Goal: Information Seeking & Learning: Learn about a topic

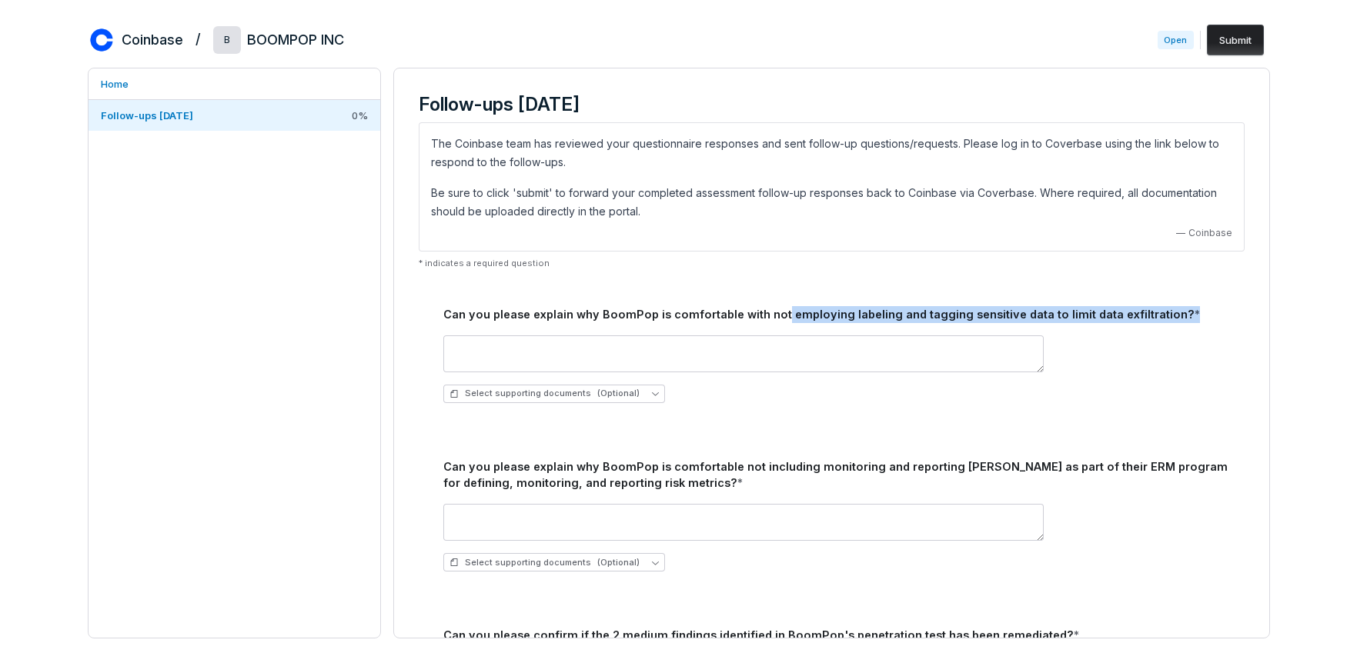
drag, startPoint x: 772, startPoint y: 314, endPoint x: 1094, endPoint y: 324, distance: 322.6
click at [1094, 324] on div "Can you please explain why BoomPop is comfortable with not employing labeling a…" at bounding box center [831, 352] width 813 height 128
click at [1090, 320] on div "Can you please explain why BoomPop is comfortable with not employing labeling a…" at bounding box center [840, 314] width 795 height 17
drag, startPoint x: 1089, startPoint y: 319, endPoint x: 663, endPoint y: 306, distance: 426.5
click at [663, 306] on div "Can you please explain why BoomPop is comfortable with not employing labeling a…" at bounding box center [840, 314] width 795 height 17
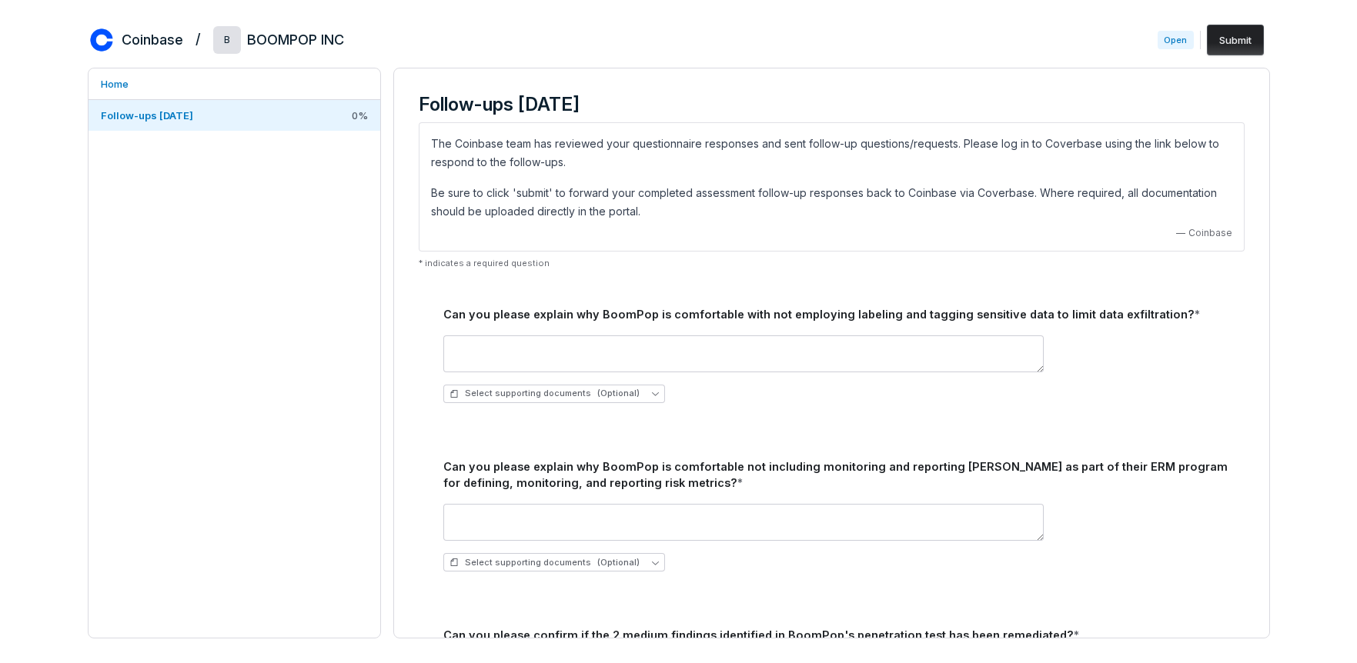
click at [639, 319] on div "Can you please explain why BoomPop is comfortable with not employing labeling a…" at bounding box center [840, 314] width 795 height 17
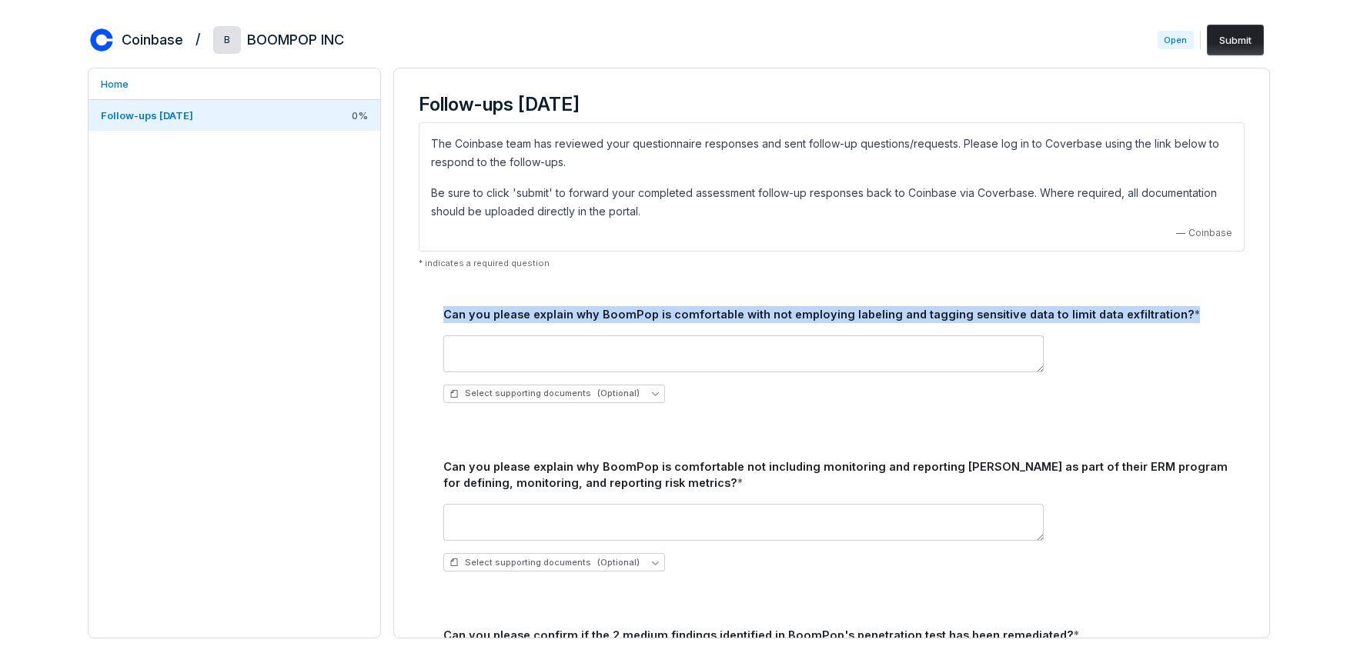
click at [639, 319] on div "Can you please explain why BoomPop is comfortable with not employing labeling a…" at bounding box center [840, 314] width 795 height 17
click at [640, 315] on div "Can you please explain why BoomPop is comfortable with not employing labeling a…" at bounding box center [840, 314] width 795 height 17
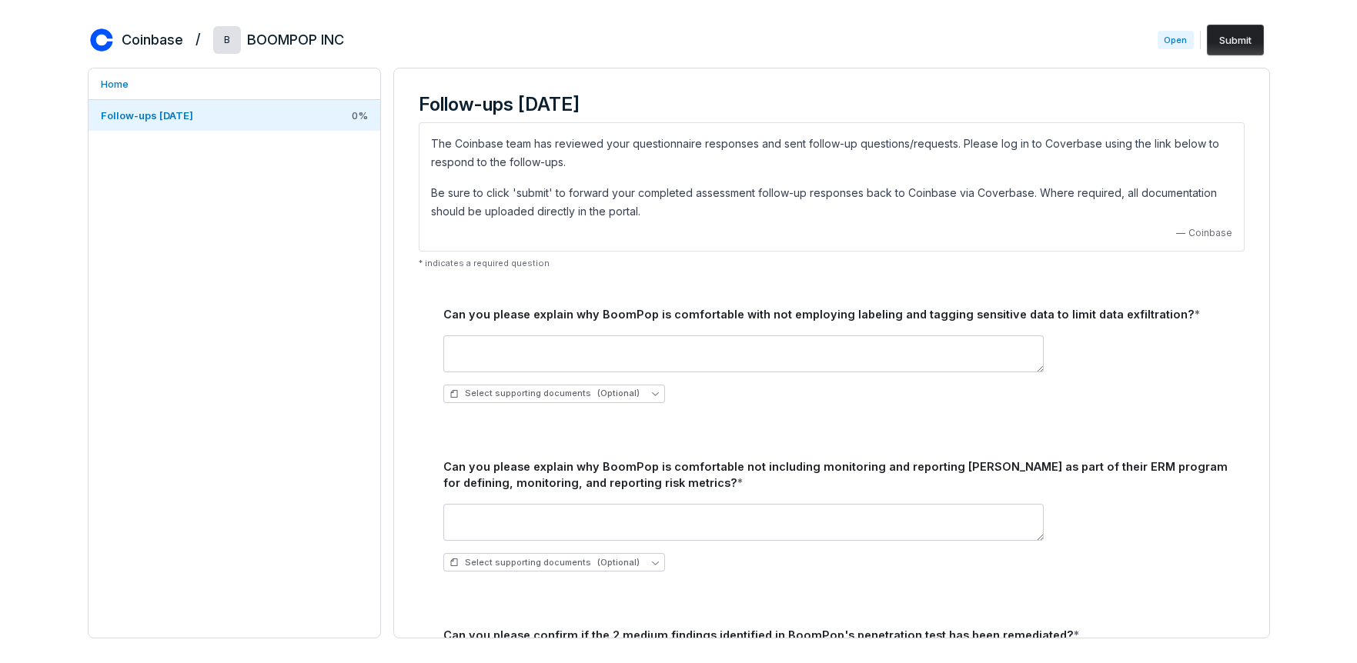
click at [616, 295] on div "Can you please explain why BoomPop is comfortable with not employing labeling a…" at bounding box center [831, 352] width 813 height 128
